Goal: Find contact information: Find contact information

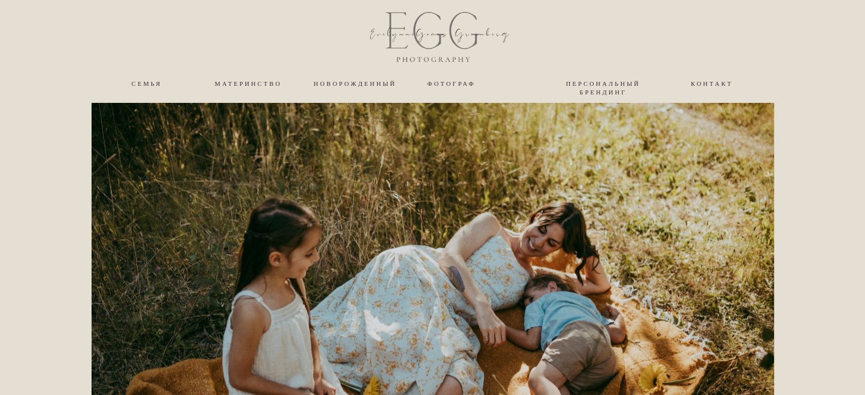
click at [701, 81] on font "Контакт" at bounding box center [712, 84] width 42 height 8
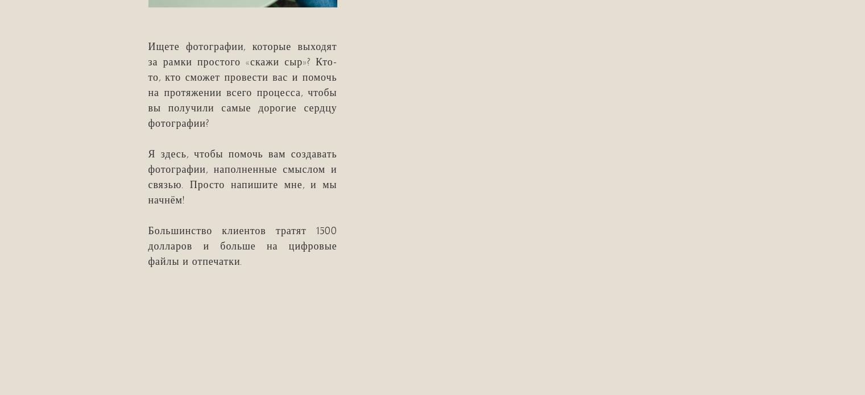
scroll to position [341, 0]
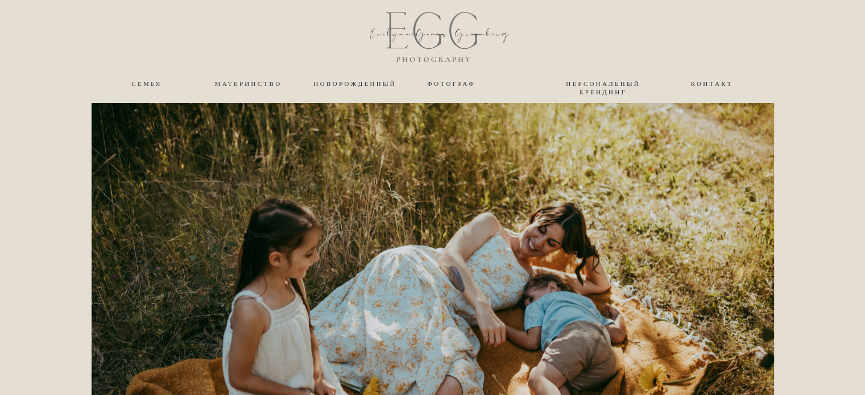
click at [722, 84] on font "Контакт" at bounding box center [712, 84] width 42 height 8
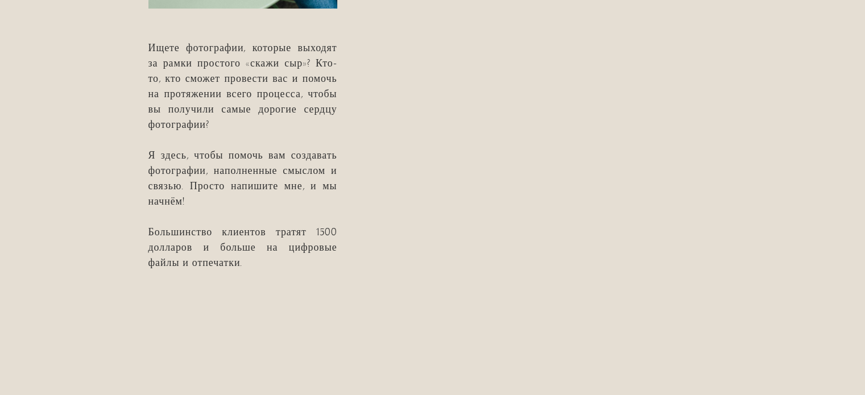
scroll to position [341, 0]
